Goal: Information Seeking & Learning: Learn about a topic

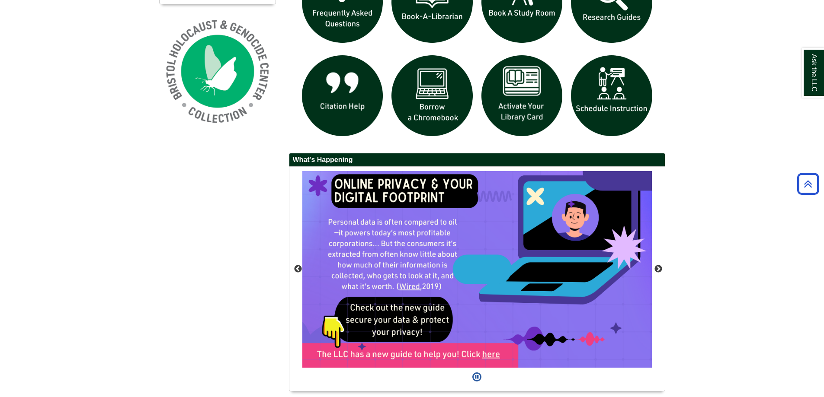
scroll to position [708, 0]
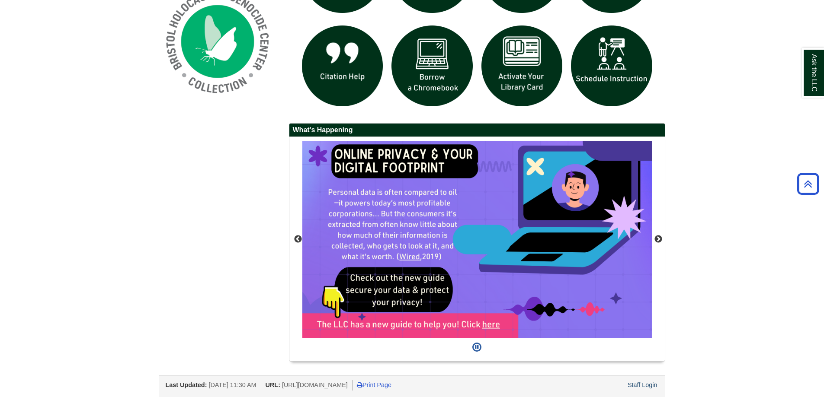
click at [634, 380] on div "Staff Login" at bounding box center [642, 385] width 32 height 11
click at [637, 387] on link "Staff Login" at bounding box center [642, 385] width 30 height 7
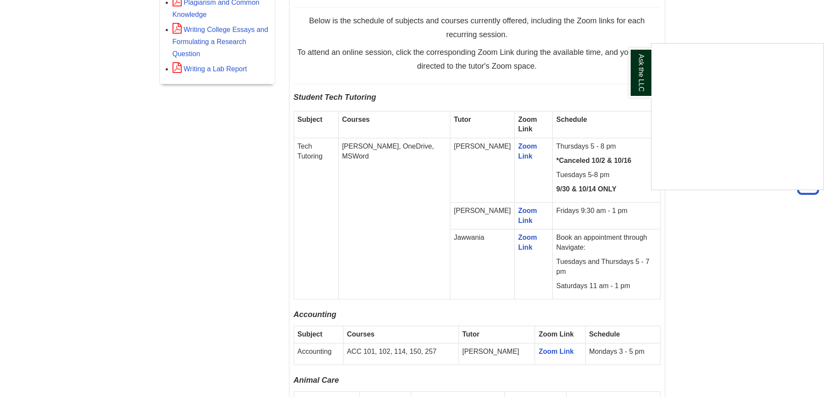
scroll to position [519, 0]
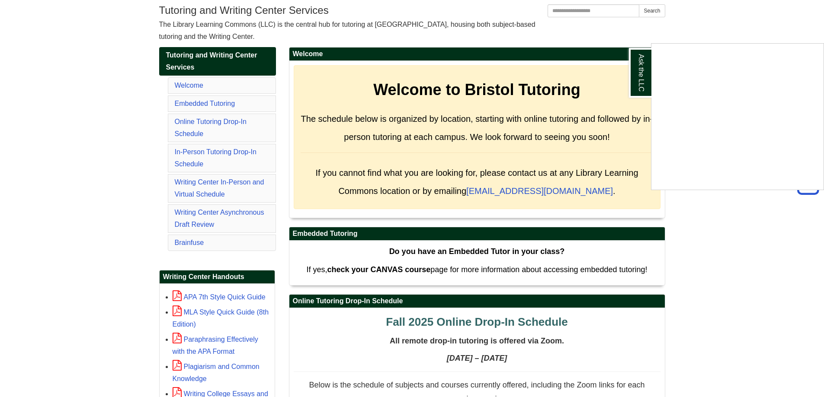
click at [418, 157] on div "Ask the LLC" at bounding box center [412, 198] width 824 height 397
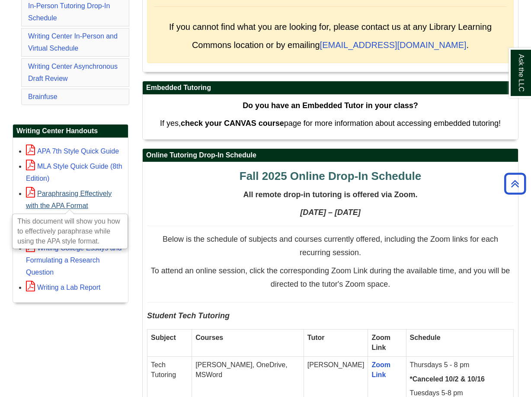
scroll to position [119, 0]
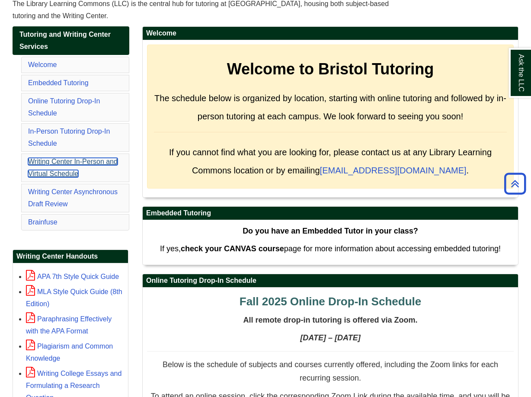
click at [56, 175] on link "Writing Center In-Person and Virtual Schedule" at bounding box center [72, 167] width 89 height 19
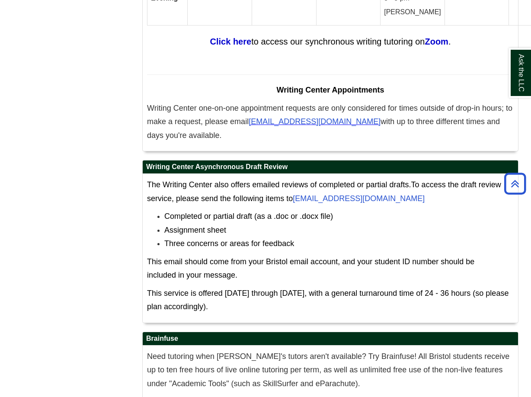
scroll to position [5259, 0]
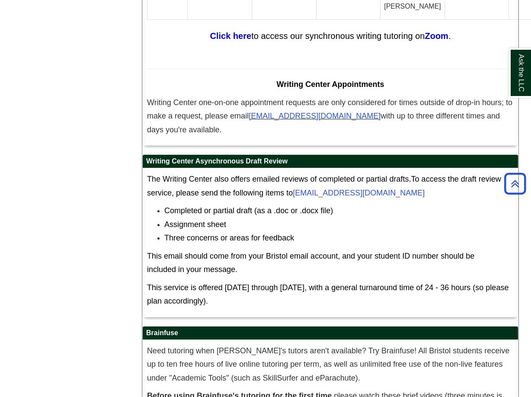
click at [421, 218] on li "Assignment sheet" at bounding box center [338, 225] width 349 height 14
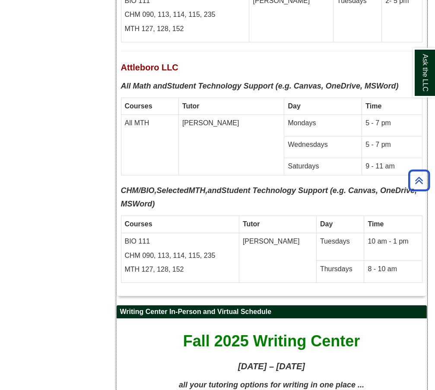
scroll to position [4473, 0]
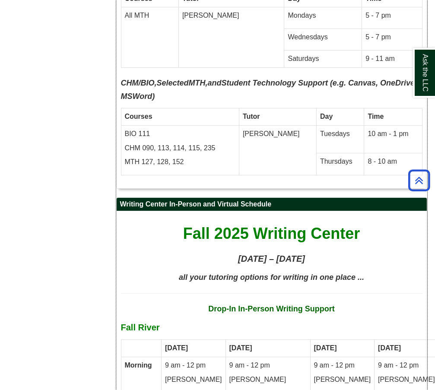
scroll to position [4603, 0]
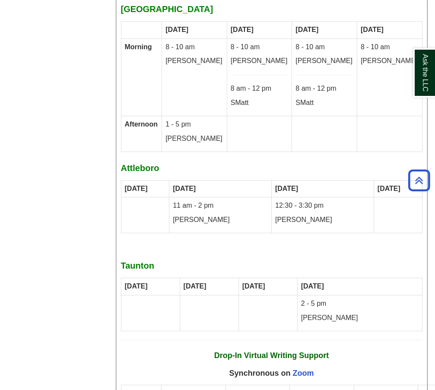
click at [300, 18] on div "Fall 2025 Writing Center [DATE] – [DATE] all your tutoring options for writing …" at bounding box center [272, 159] width 302 height 943
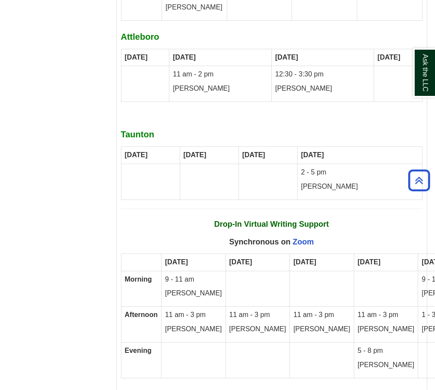
scroll to position [5381, 0]
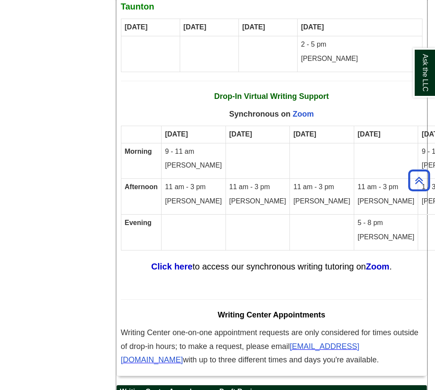
drag, startPoint x: 388, startPoint y: 182, endPoint x: 340, endPoint y: 318, distance: 144.4
copy div "To access the draft review service, please send the following items to [EMAIL_A…"
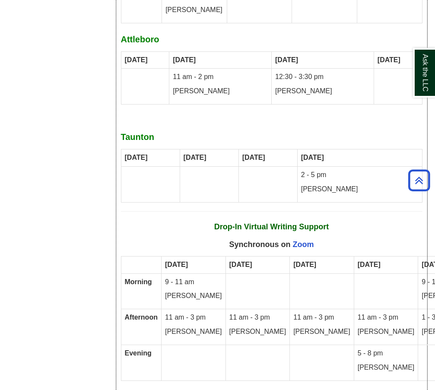
scroll to position [5208, 0]
